Goal: Task Accomplishment & Management: Manage account settings

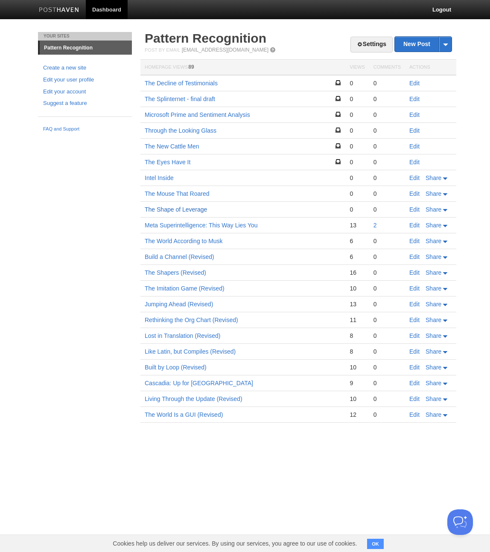
click at [169, 210] on link "The Shape of Leverage" at bounding box center [176, 209] width 62 height 7
click at [413, 209] on link "Edit" at bounding box center [414, 209] width 10 height 7
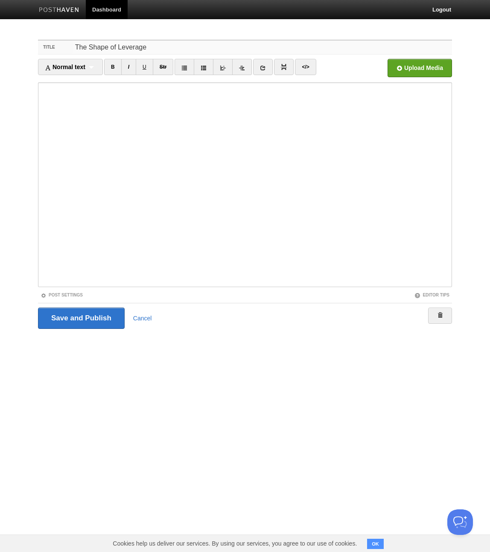
click at [177, 47] on input "The Shape of Leverage" at bounding box center [262, 48] width 379 height 14
type input "The Shape of Leverage (Revised)"
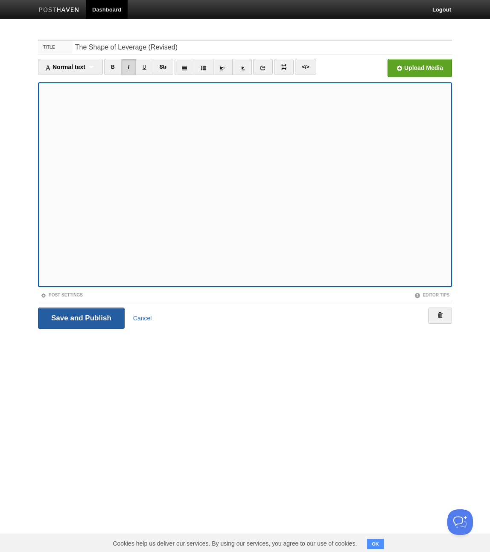
click at [81, 318] on input "Save and Publish" at bounding box center [81, 318] width 87 height 21
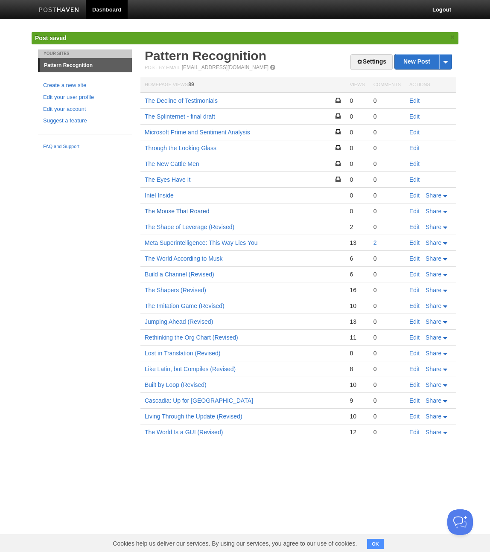
click at [185, 211] on link "The Mouse That Roared" at bounding box center [177, 211] width 65 height 7
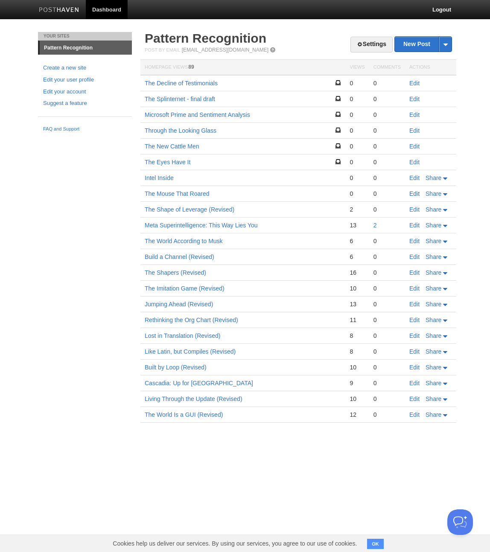
click at [415, 195] on link "Edit" at bounding box center [414, 193] width 10 height 7
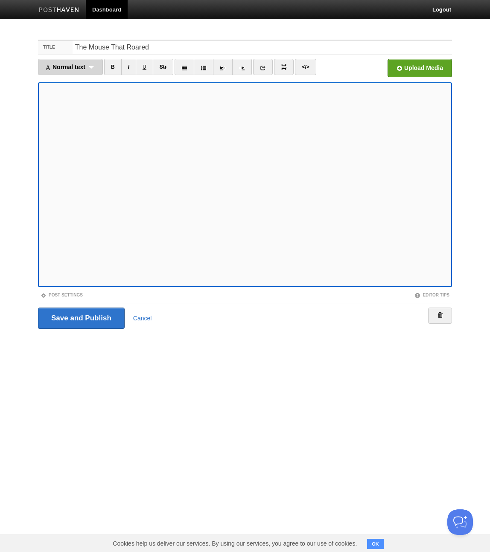
click at [93, 67] on div "Normal text Normal text Heading 1 Heading 2 Heading 3" at bounding box center [70, 67] width 65 height 16
click at [73, 79] on link "Normal text" at bounding box center [70, 82] width 64 height 13
click at [85, 66] on div "Normal text Normal text Heading 1 Heading 2 Heading 3" at bounding box center [66, 67] width 57 height 16
click at [103, 67] on link "B" at bounding box center [104, 67] width 17 height 16
click at [104, 67] on link "B" at bounding box center [104, 67] width 17 height 16
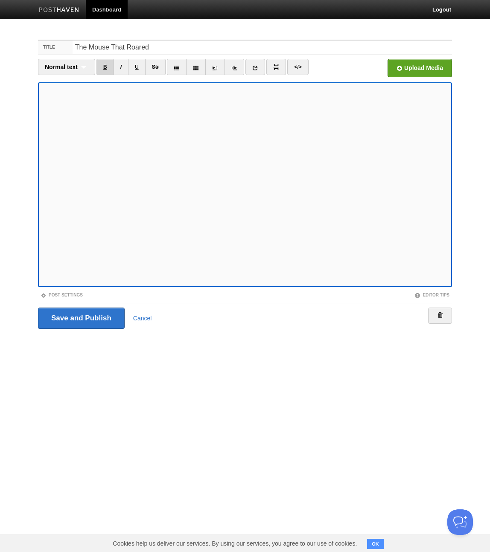
click at [104, 67] on link "B" at bounding box center [104, 67] width 17 height 16
click at [119, 71] on link "I" at bounding box center [120, 67] width 15 height 16
click at [120, 69] on link "I" at bounding box center [120, 67] width 15 height 16
click at [106, 71] on link "B" at bounding box center [104, 67] width 17 height 16
click at [73, 67] on span "Normal text" at bounding box center [61, 67] width 33 height 7
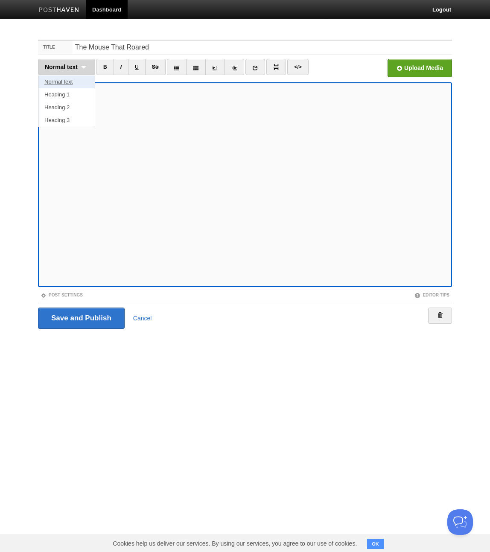
click at [64, 84] on link "Normal text" at bounding box center [66, 82] width 56 height 13
click at [137, 318] on link "Cancel" at bounding box center [142, 318] width 19 height 7
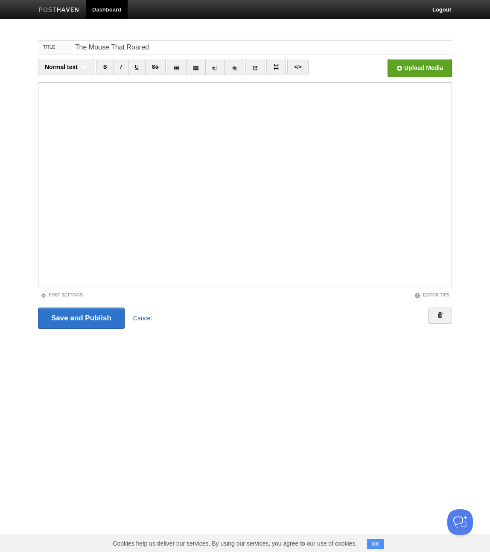
click at [142, 315] on link "Cancel" at bounding box center [142, 318] width 19 height 7
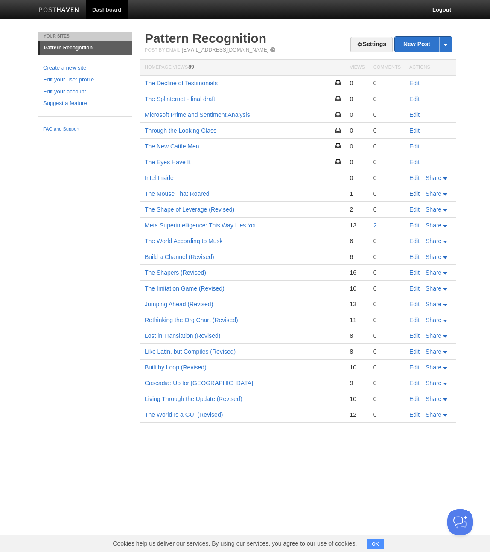
click at [416, 194] on link "Edit" at bounding box center [414, 193] width 10 height 7
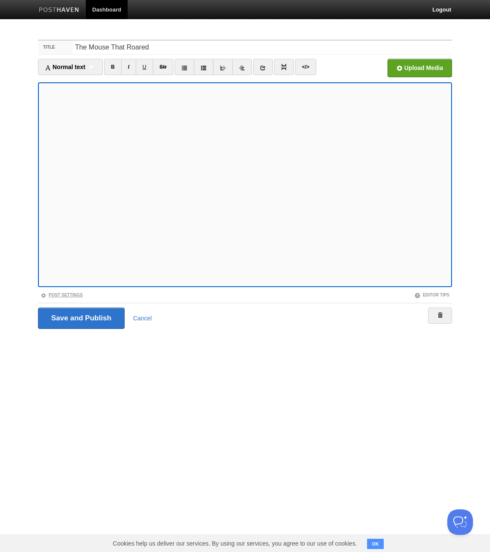
click at [61, 294] on link "Post Settings" at bounding box center [62, 295] width 42 height 5
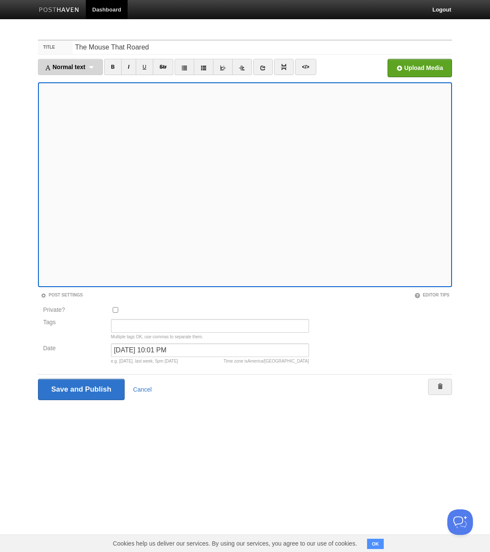
click at [85, 69] on span "Normal text" at bounding box center [65, 67] width 41 height 7
click at [73, 81] on link "Normal text" at bounding box center [70, 82] width 64 height 13
click at [256, 68] on icon at bounding box center [255, 68] width 6 height 6
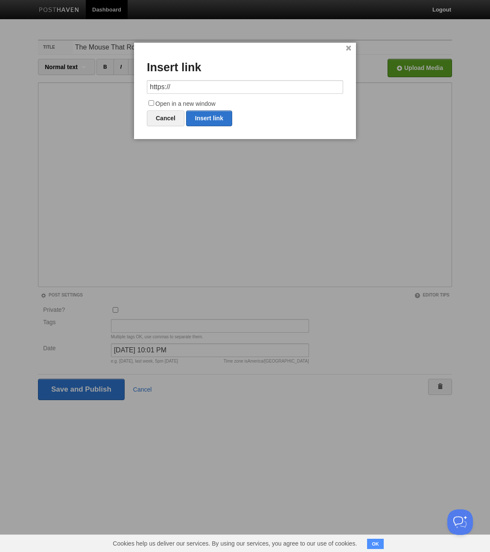
click at [236, 80] on input "https://" at bounding box center [245, 87] width 196 height 14
type input "[URL][DOMAIN_NAME]"
click at [152, 102] on input "Open in a new window" at bounding box center [151, 103] width 6 height 6
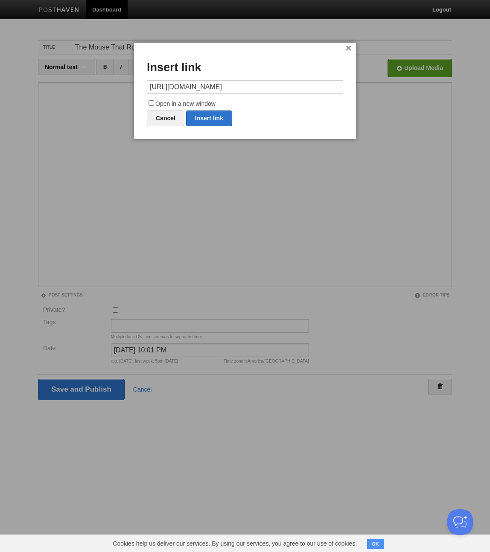
checkbox input "true"
click at [204, 118] on link "Insert link" at bounding box center [209, 118] width 46 height 16
type input "https://"
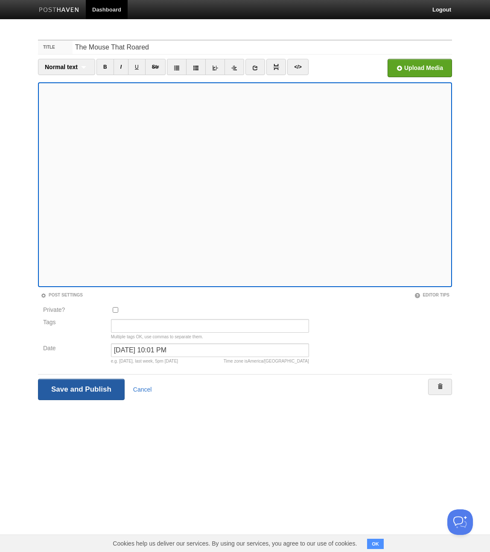
click at [81, 388] on input "Save and Publish" at bounding box center [81, 389] width 87 height 21
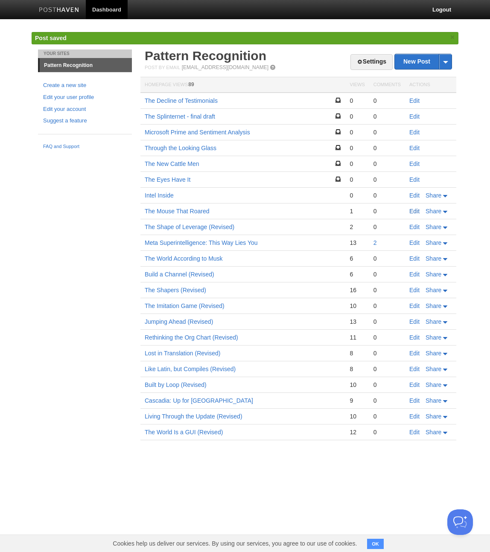
click at [416, 209] on link "Edit" at bounding box center [414, 211] width 10 height 7
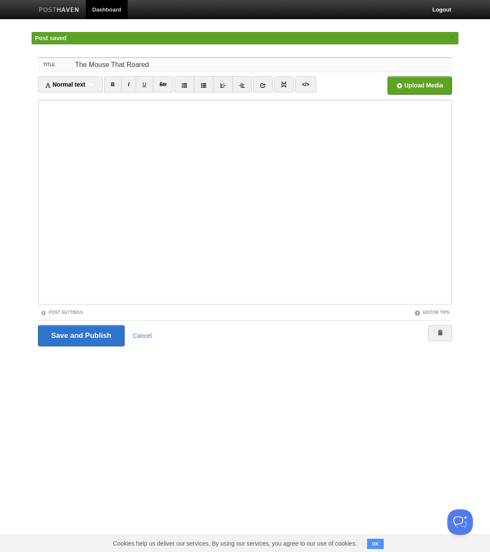
click at [172, 66] on input "The Mouse That Roared" at bounding box center [262, 65] width 379 height 14
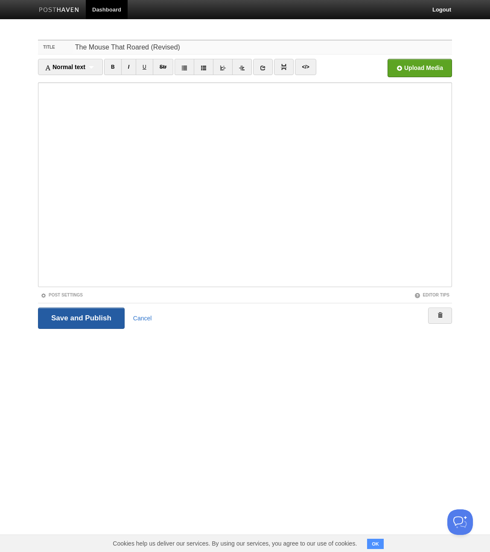
type input "The Mouse That Roared (Revised)"
click at [69, 316] on input "Save and Publish" at bounding box center [81, 318] width 87 height 21
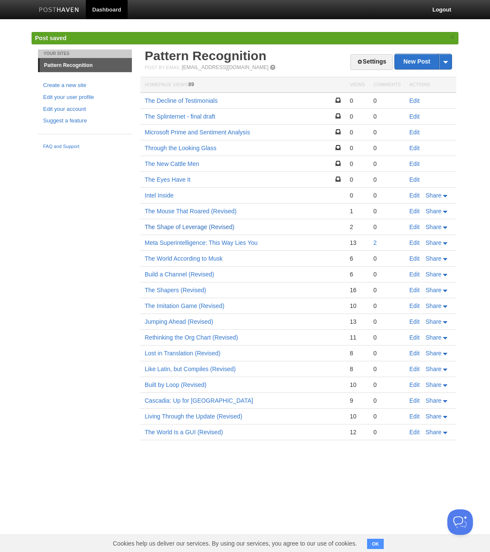
click at [178, 226] on link "The Shape of Leverage (Revised)" at bounding box center [190, 227] width 90 height 7
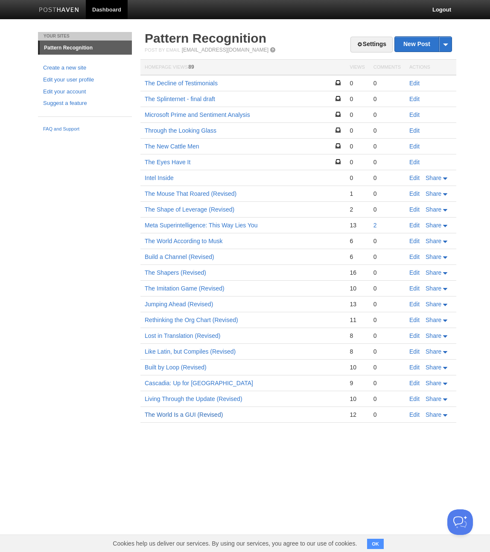
click at [188, 413] on link "The World Is a GUI (Revised)" at bounding box center [184, 414] width 78 height 7
click at [161, 178] on link "Intel Inside" at bounding box center [159, 177] width 29 height 7
click at [203, 99] on link "The Splinternet - final draft" at bounding box center [180, 99] width 70 height 7
click at [414, 100] on link "Edit" at bounding box center [414, 99] width 10 height 7
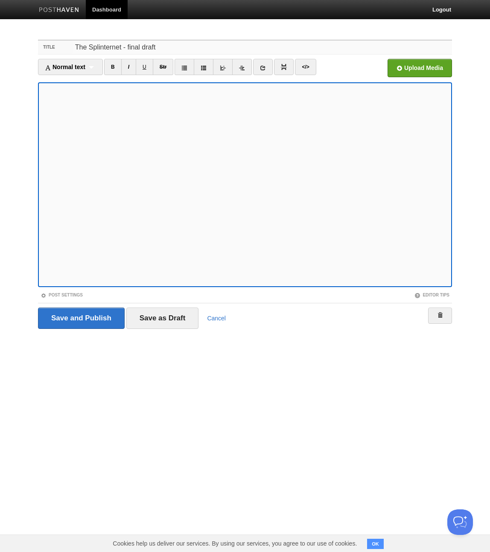
click at [174, 49] on input "The Splinternet - final draft" at bounding box center [262, 48] width 379 height 14
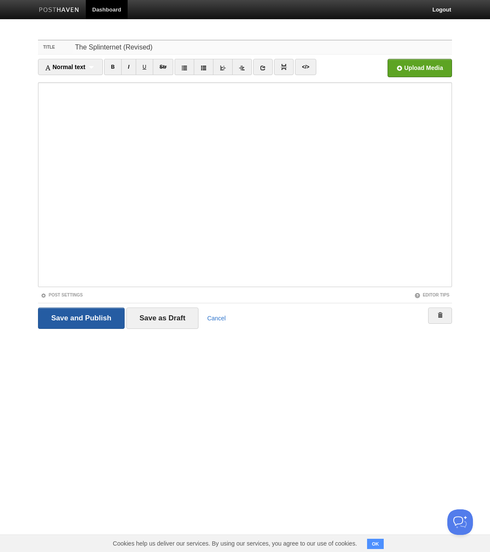
type input "The Splinternet (Revised)"
click at [82, 317] on input "Save and Publish" at bounding box center [81, 318] width 87 height 21
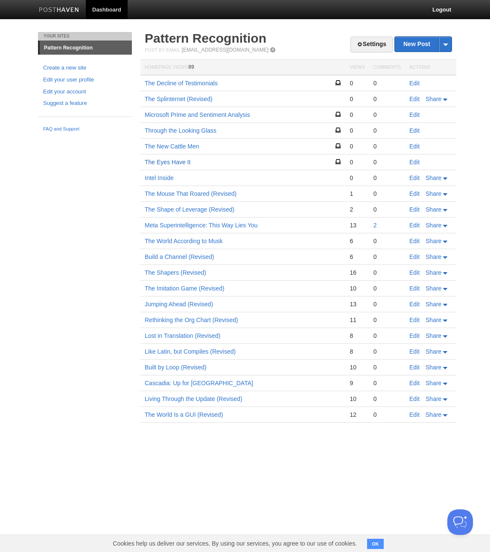
click at [159, 163] on link "The Eyes Have It" at bounding box center [168, 162] width 46 height 7
click at [219, 210] on link "The Shape of Leverage (Revised)" at bounding box center [190, 209] width 90 height 7
click at [413, 209] on link "Edit" at bounding box center [414, 209] width 10 height 7
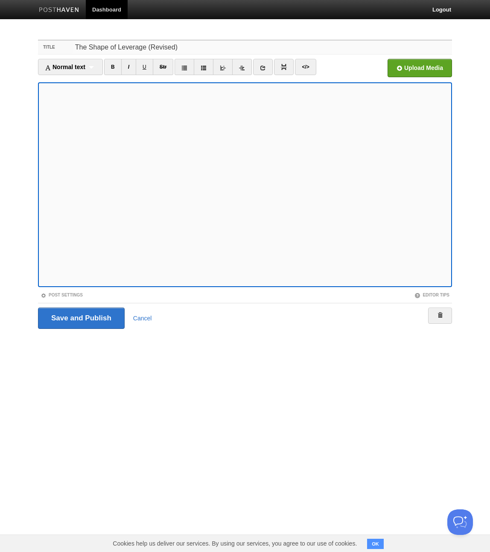
click at [158, 48] on input "The Shape of Leverage (Revised)" at bounding box center [262, 48] width 379 height 14
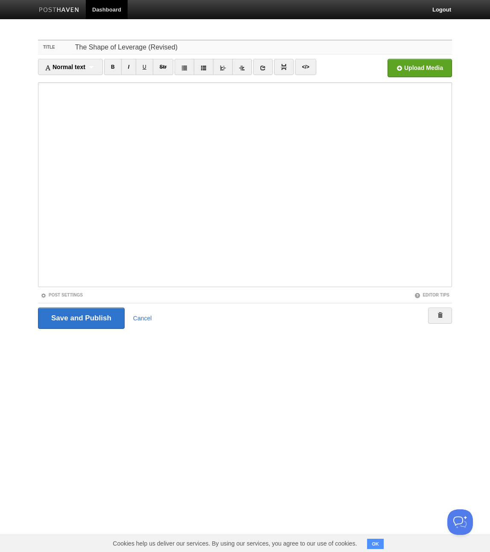
drag, startPoint x: 158, startPoint y: 48, endPoint x: 213, endPoint y: 38, distance: 55.6
click at [158, 48] on input "The Shape of Leverage (Revised)" at bounding box center [262, 48] width 379 height 14
type input "The Shape of Leverage (draft)"
click at [75, 323] on input "Save and Publish" at bounding box center [81, 318] width 87 height 21
